Goal: Find specific page/section: Find specific page/section

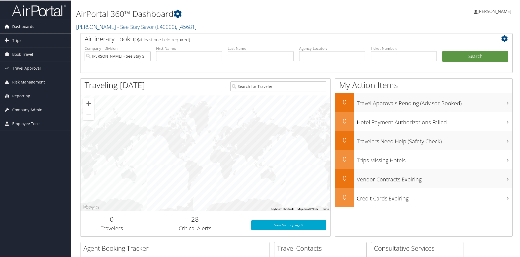
click at [23, 27] on span "Dashboards" at bounding box center [23, 26] width 22 height 14
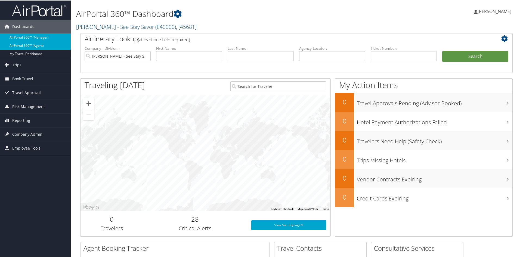
click at [32, 45] on link "AirPortal 360™ (Agent)" at bounding box center [35, 45] width 71 height 8
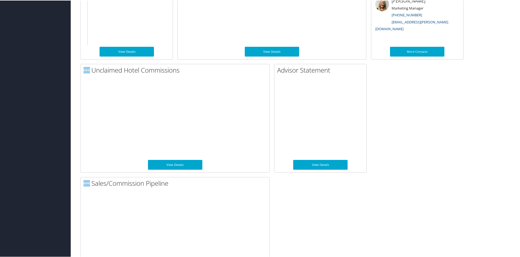
scroll to position [369, 0]
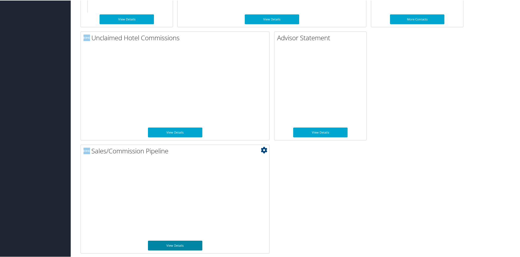
click at [172, 245] on link "View Details" at bounding box center [175, 245] width 54 height 10
